Goal: Task Accomplishment & Management: Use online tool/utility

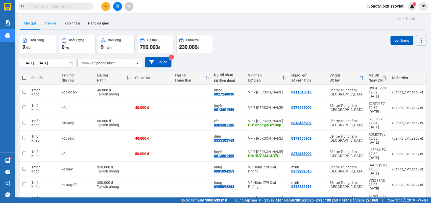
click at [51, 22] on button "Trên xe" at bounding box center [50, 23] width 20 height 12
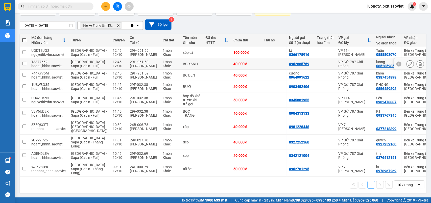
scroll to position [77, 0]
click at [105, 7] on icon "plus" at bounding box center [106, 7] width 4 height 4
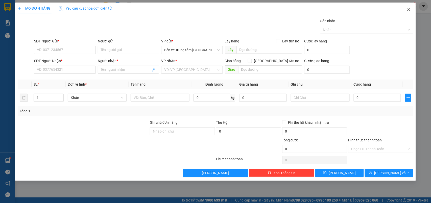
drag, startPoint x: 80, startPoint y: 50, endPoint x: 408, endPoint y: 10, distance: 331.0
click at [408, 10] on icon "close" at bounding box center [409, 9] width 4 height 4
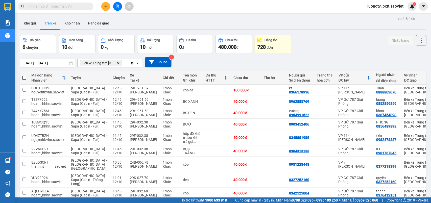
click at [322, 54] on div "[DATE] – [DATE] Press the down arrow key to interact with the calendar and sele…" at bounding box center [223, 62] width 407 height 18
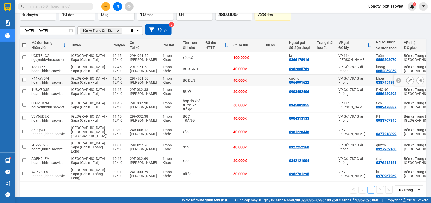
scroll to position [77, 0]
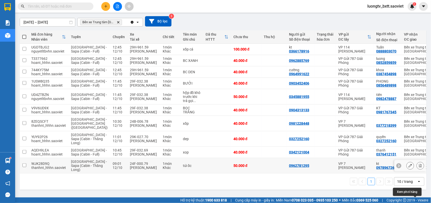
click at [417, 164] on button at bounding box center [420, 166] width 7 height 9
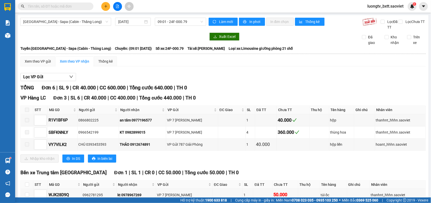
click at [158, 38] on div at bounding box center [113, 37] width 186 height 8
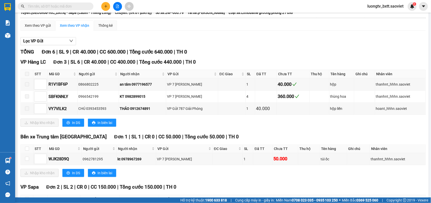
scroll to position [94, 0]
